Goal: Check status: Check status

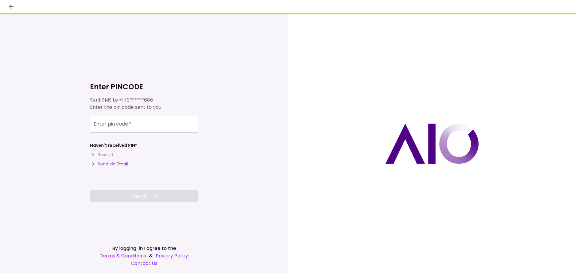
click at [114, 166] on button "Send via Email" at bounding box center [109, 164] width 38 height 6
click at [146, 125] on input "Enter pin code   *" at bounding box center [144, 124] width 108 height 17
click at [150, 126] on input "Enter pin code   *" at bounding box center [144, 124] width 108 height 17
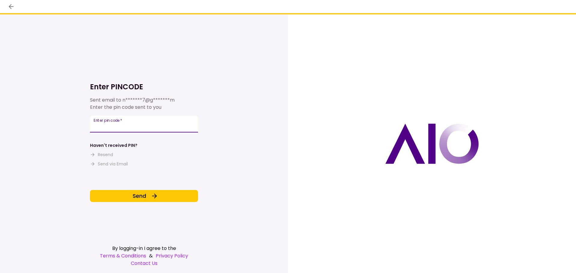
type input "******"
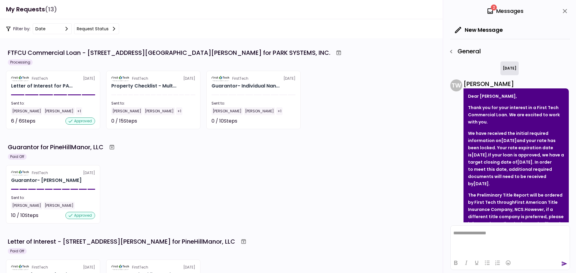
scroll to position [209, 0]
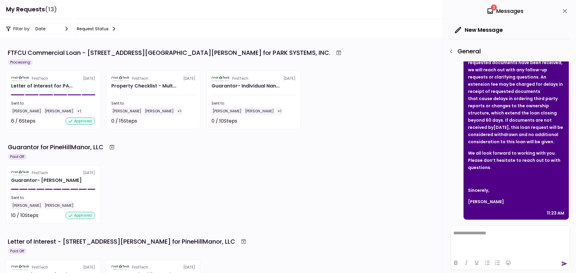
click at [390, 81] on div "FirstTech [DATE] Letter of Interest for PA... Sent to: [PERSON_NAME] [PERSON_NA…" at bounding box center [288, 100] width 564 height 59
click at [345, 91] on div "FirstTech [DATE] Letter of Interest for PA... Sent to: [PERSON_NAME] [PERSON_NA…" at bounding box center [288, 100] width 564 height 59
click at [161, 169] on div "FirstTech [DATE] Guarantor- [PERSON_NAME] Sent to: [PERSON_NAME] [PERSON_NAME] …" at bounding box center [288, 194] width 564 height 59
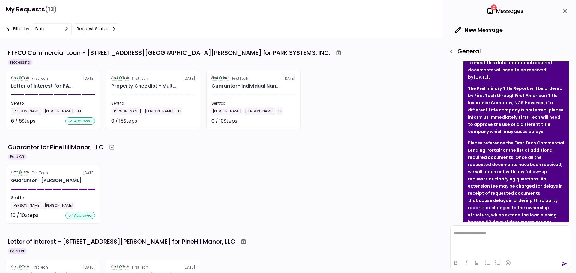
scroll to position [120, 0]
